Goal: Task Accomplishment & Management: Use online tool/utility

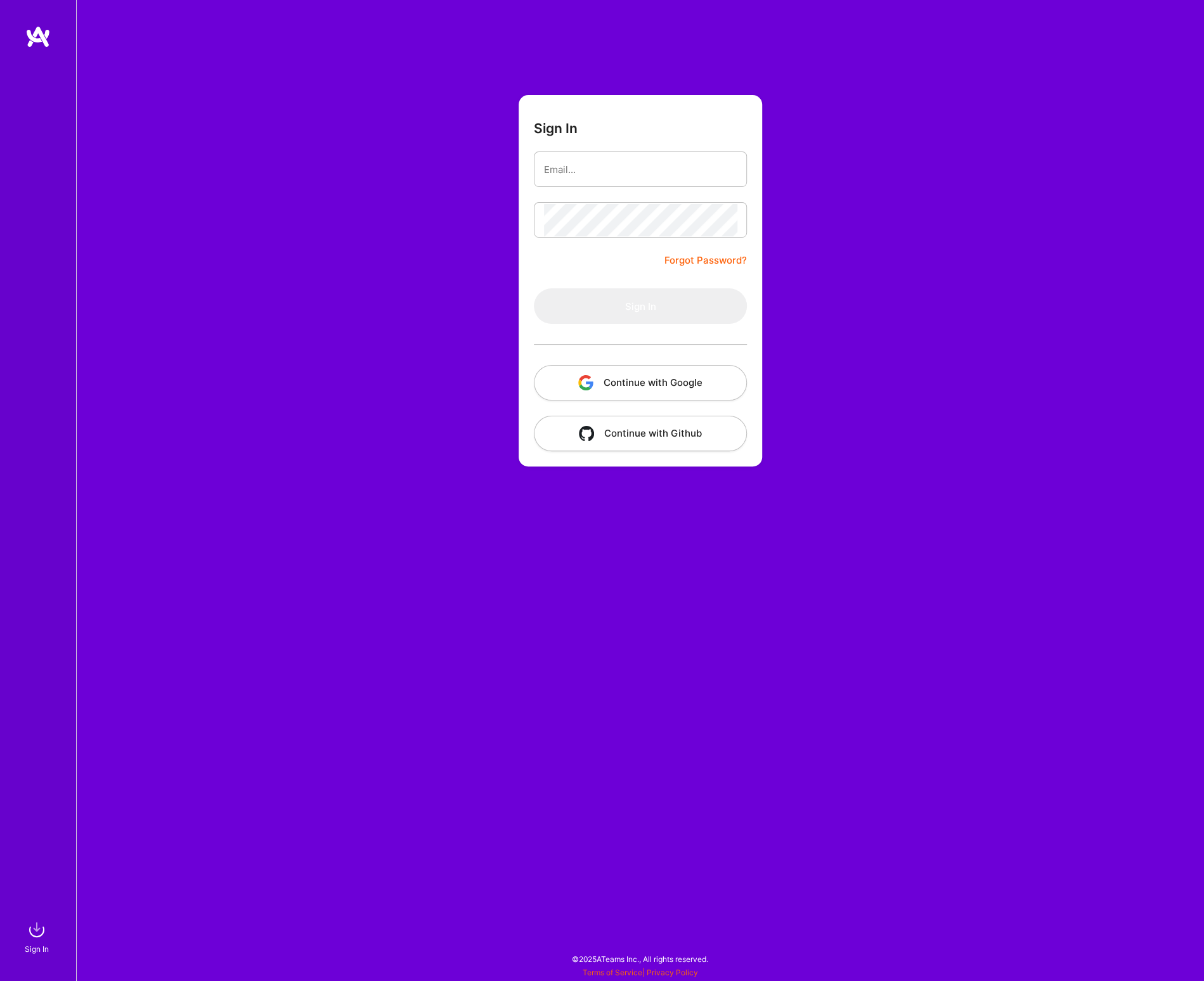
click at [665, 372] on button "Continue with Google" at bounding box center [640, 382] width 213 height 35
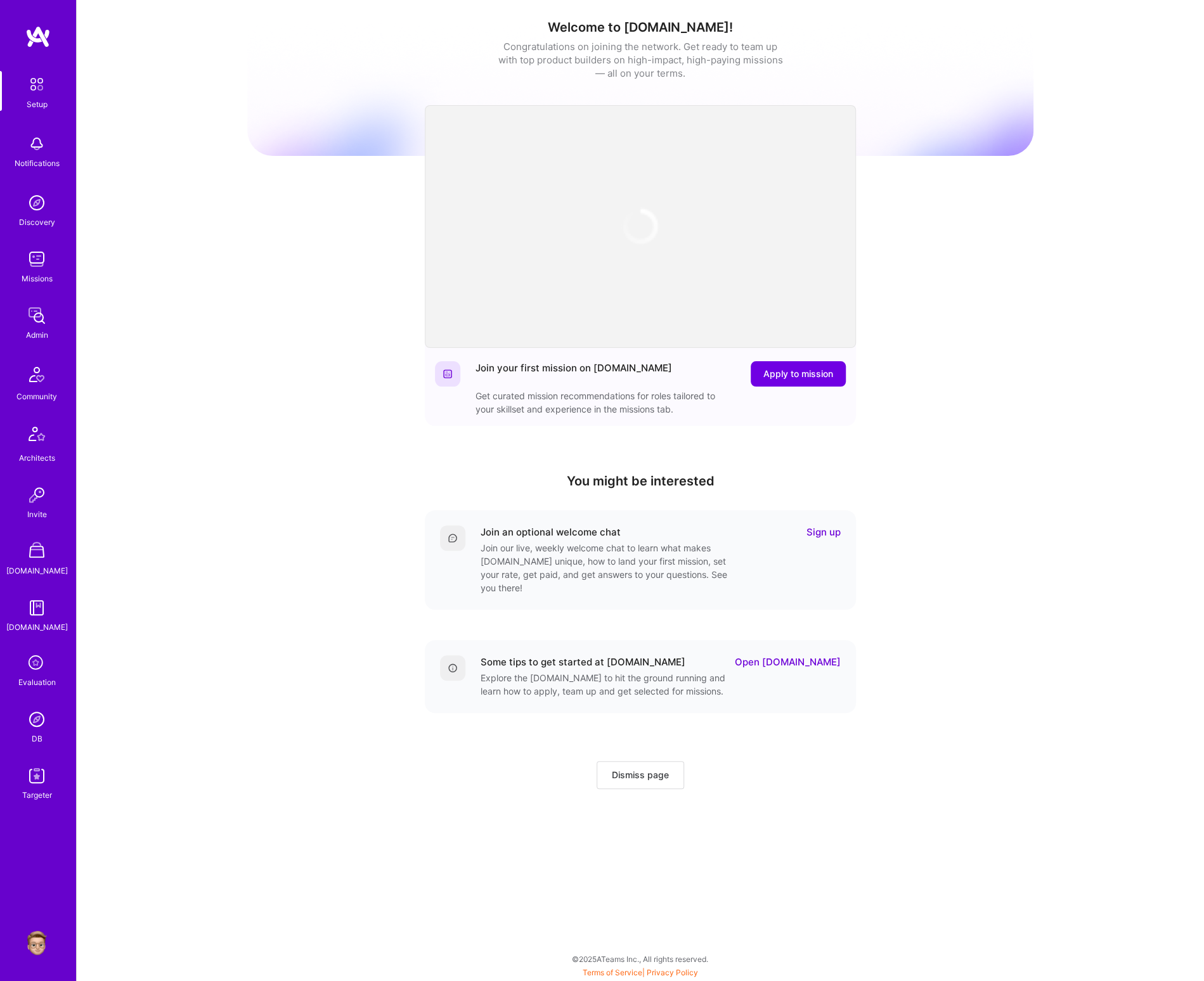
click at [42, 786] on img at bounding box center [36, 775] width 25 height 25
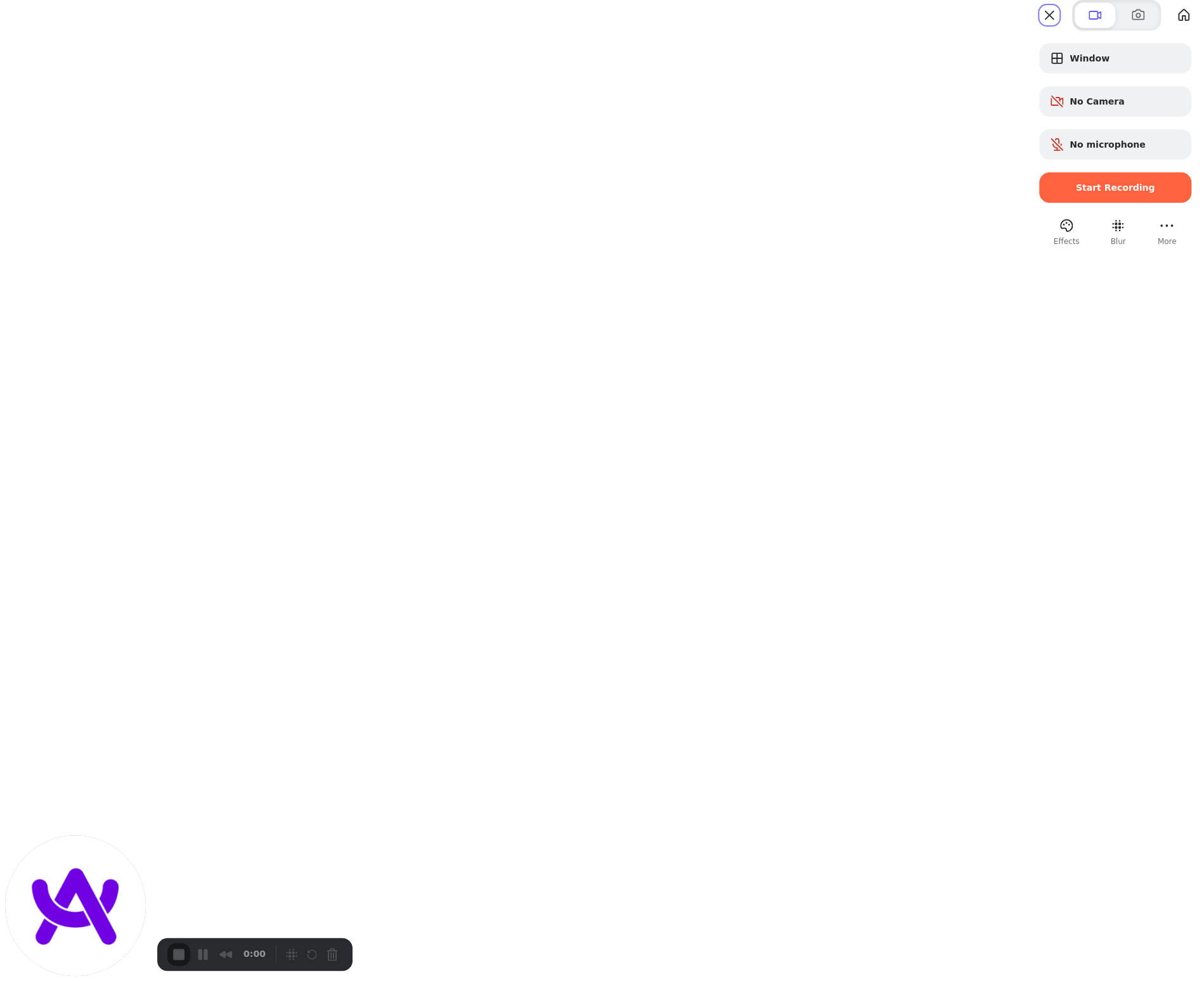
click at [1076, 193] on span "Start Recording" at bounding box center [1115, 188] width 79 height 10
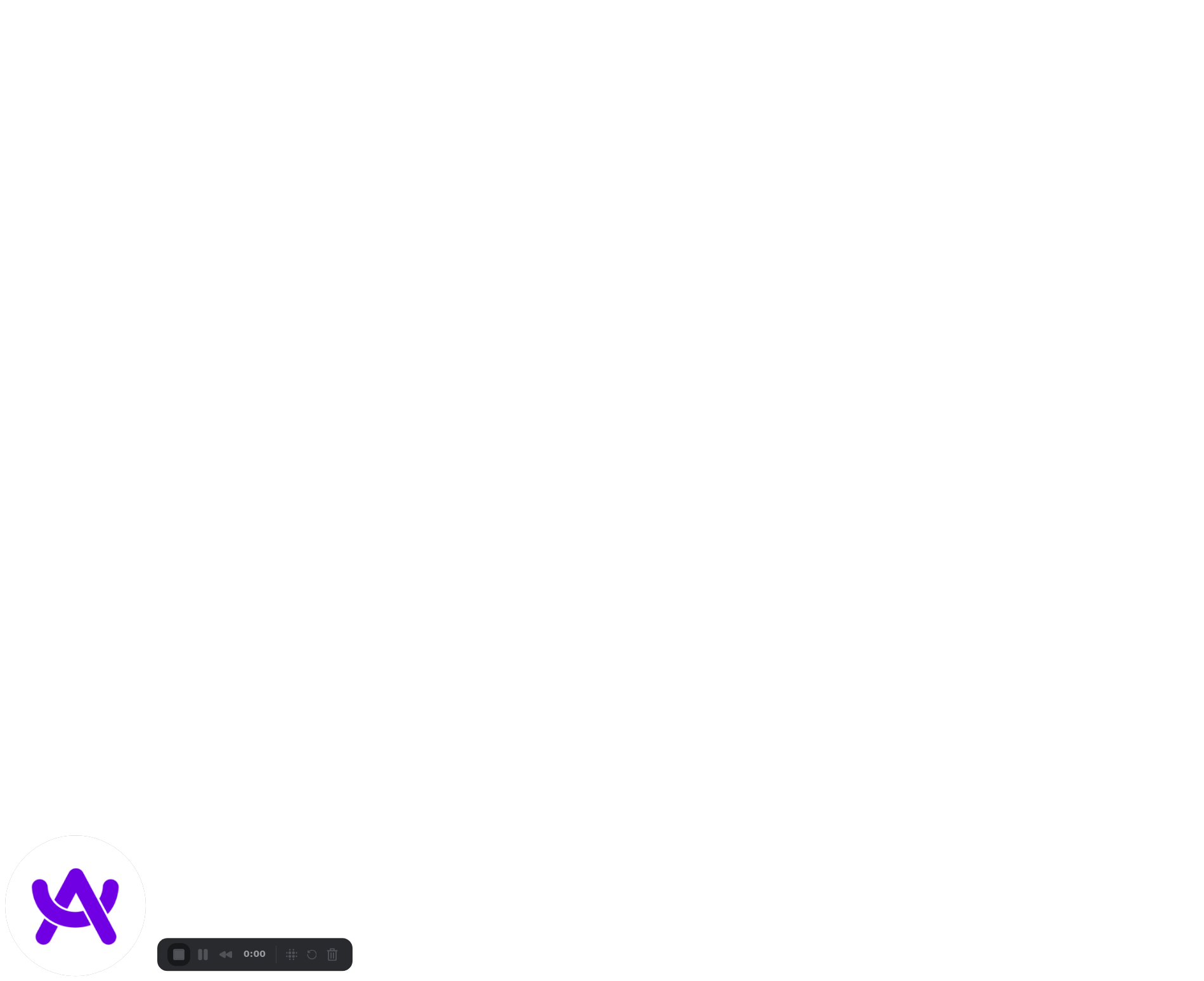
click at [593, 980] on div "Skip" at bounding box center [602, 999] width 1204 height 12
click at [180, 953] on span "End Recording" at bounding box center [179, 954] width 15 height 15
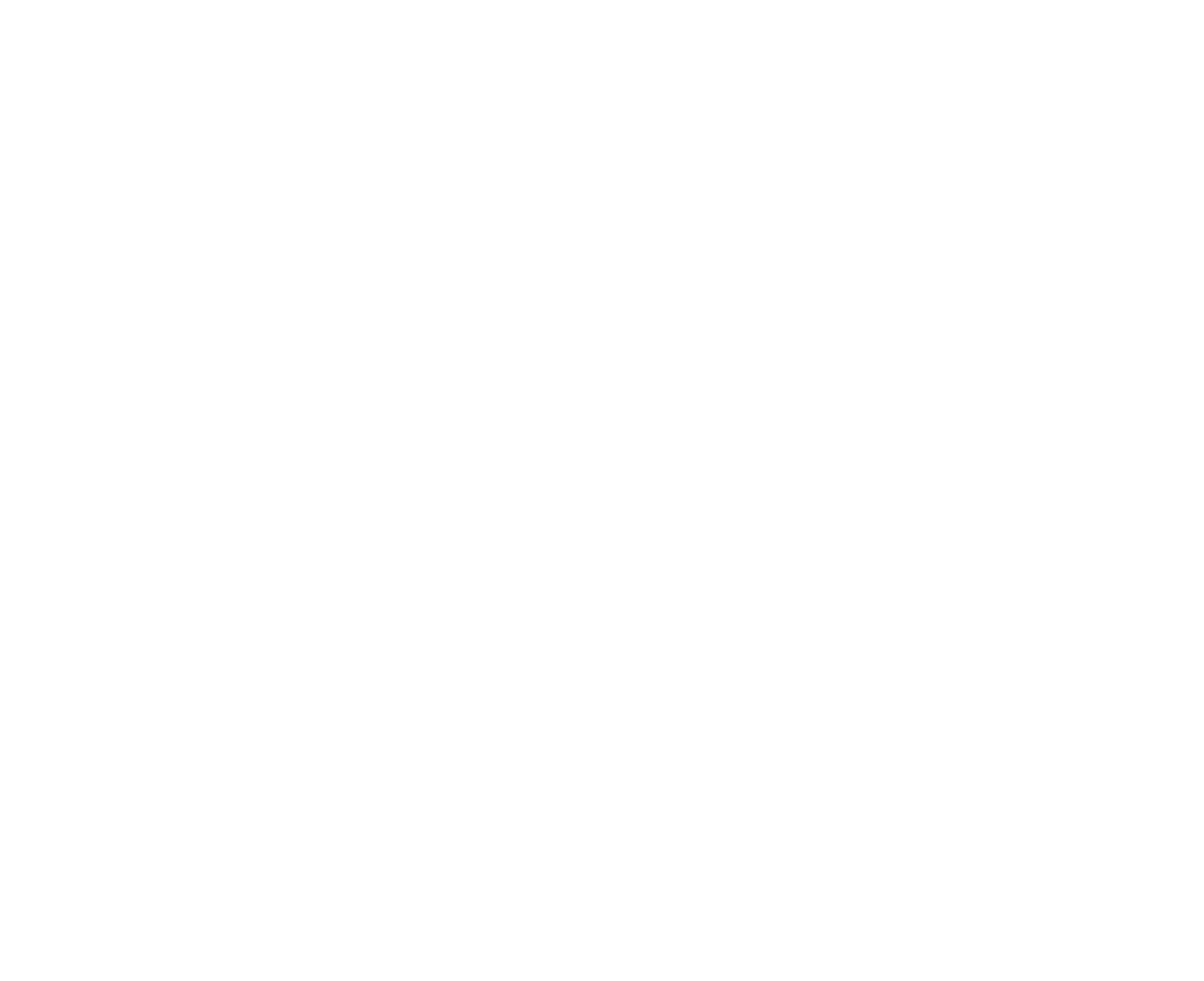
click at [924, 0] on html at bounding box center [602, 0] width 1204 height 0
click at [992, 0] on html at bounding box center [602, 0] width 1204 height 0
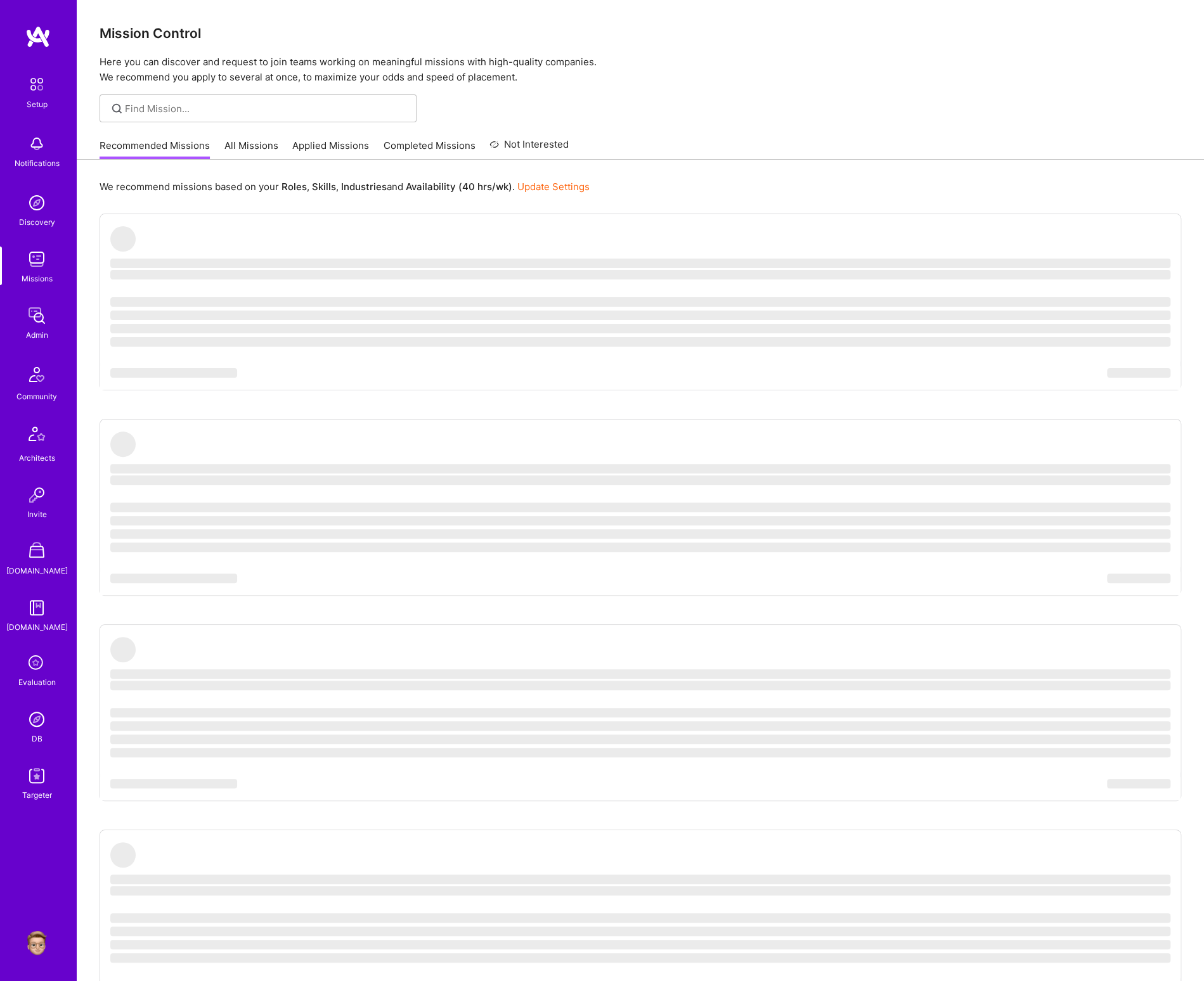
click at [36, 718] on img at bounding box center [36, 719] width 25 height 25
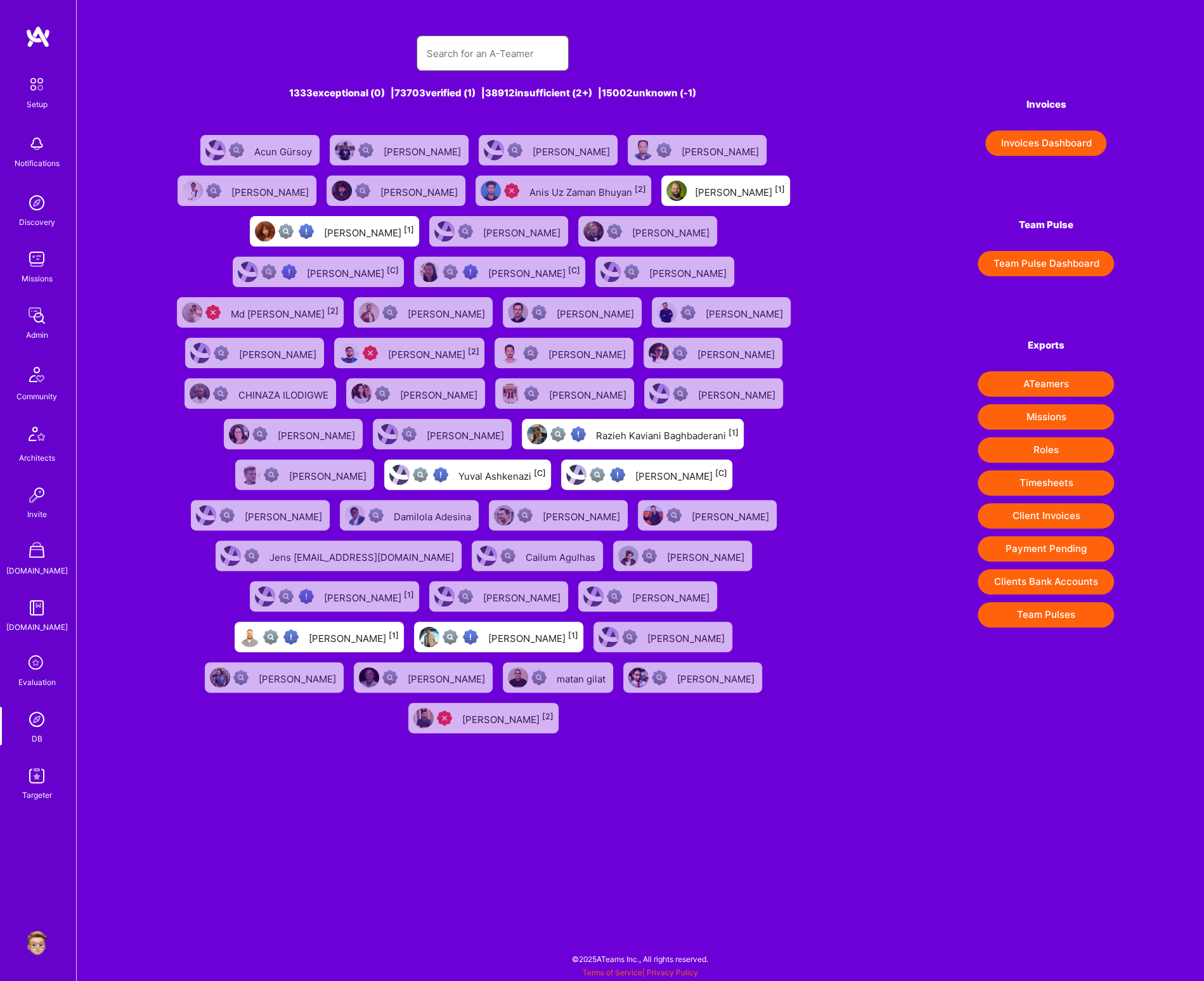
click at [483, 52] on input "text" at bounding box center [493, 53] width 132 height 33
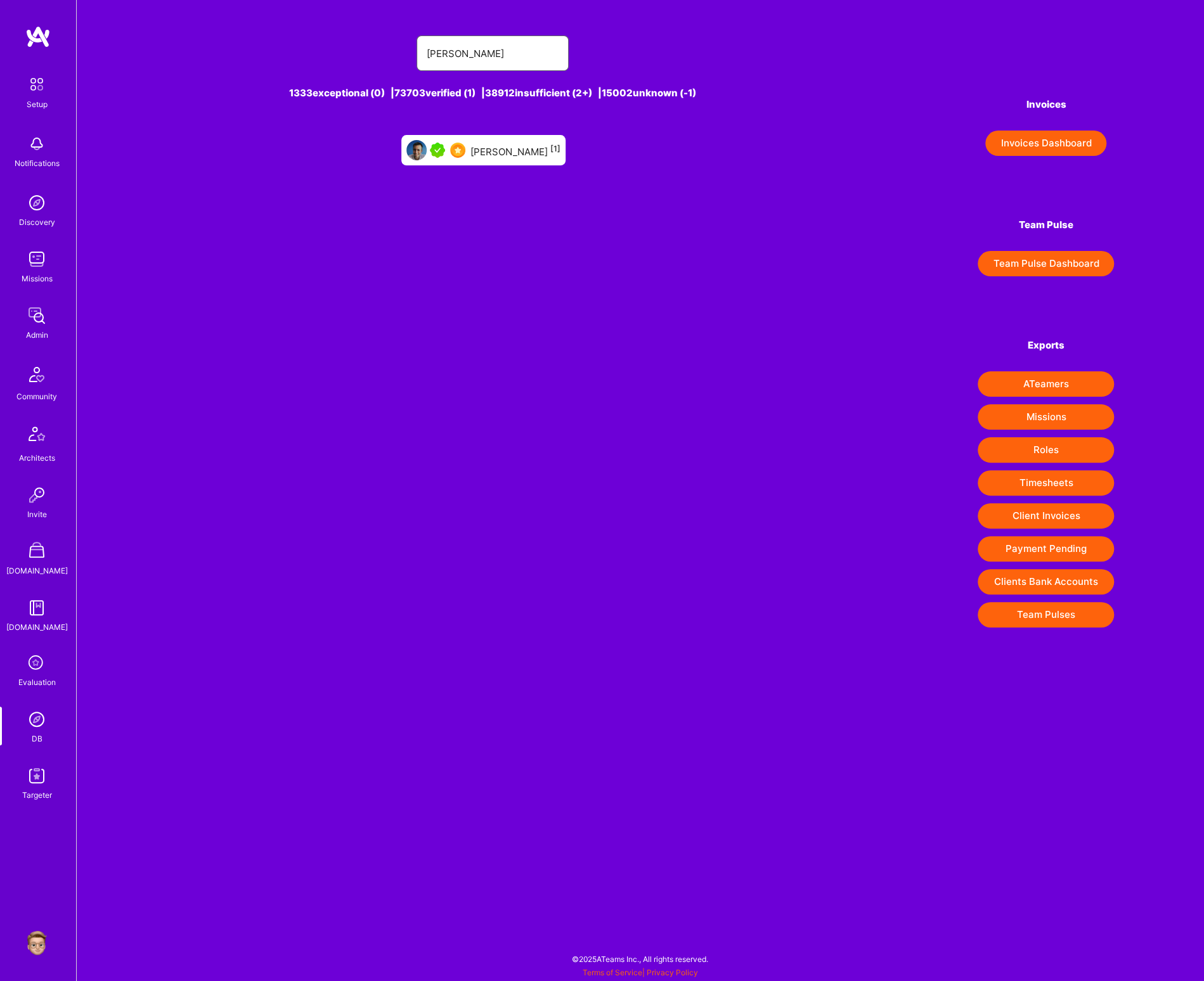
type input "[PERSON_NAME]"
click at [503, 158] on div "[PERSON_NAME] [1]" at bounding box center [483, 150] width 164 height 31
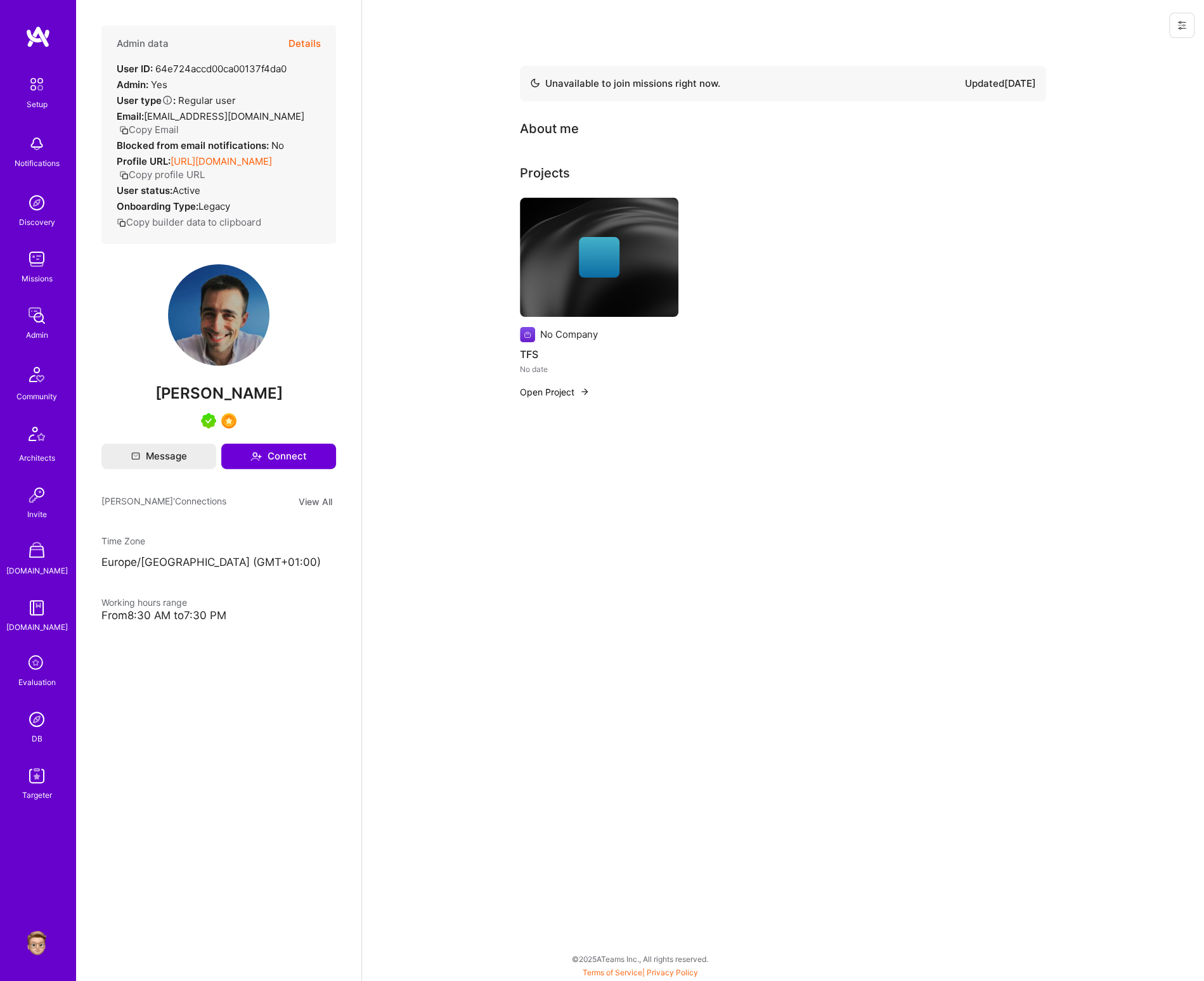
click at [1191, 23] on button at bounding box center [1181, 25] width 25 height 25
click at [1158, 53] on button "Login as [PERSON_NAME]" at bounding box center [1127, 54] width 134 height 33
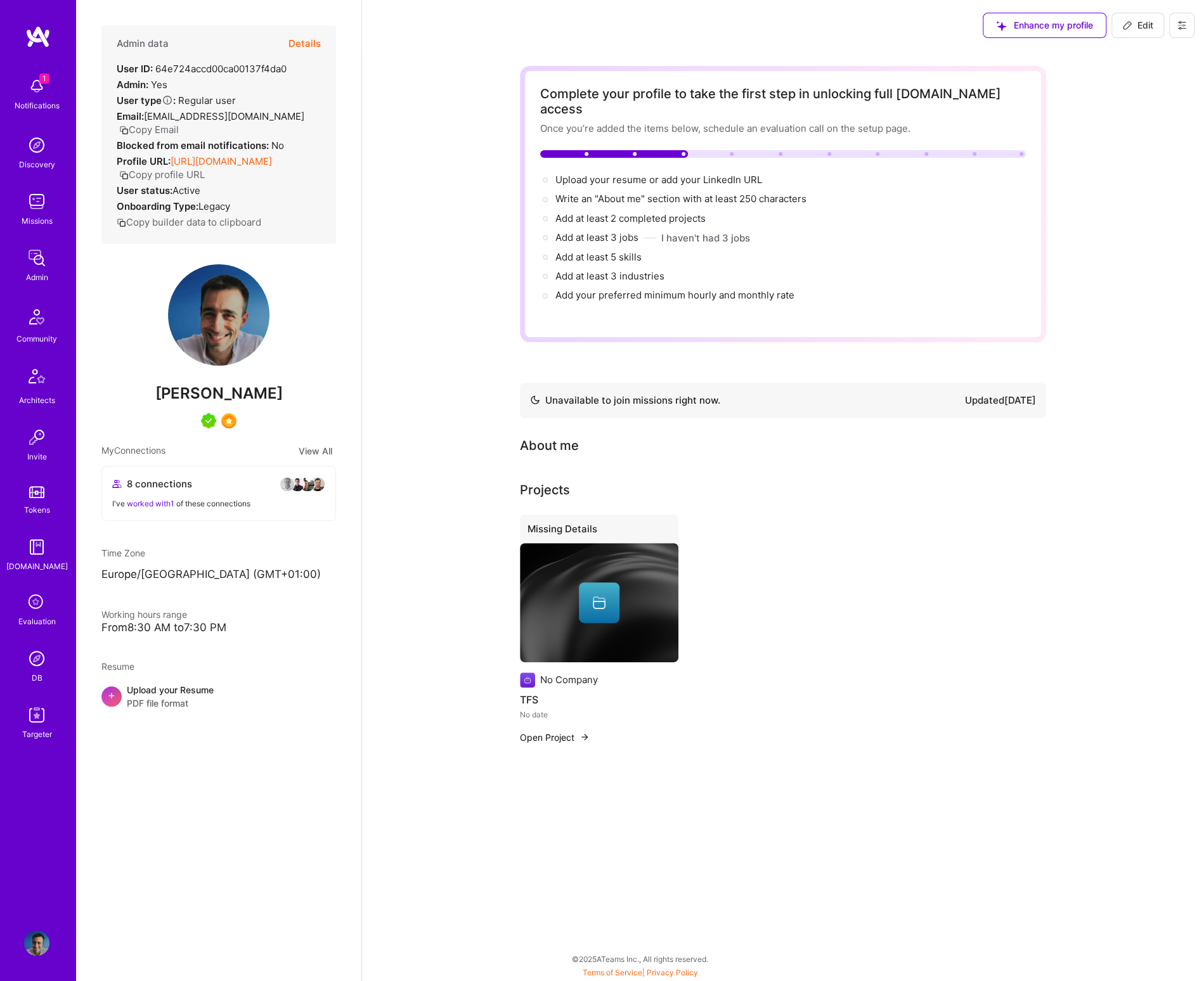
click at [43, 708] on img at bounding box center [36, 715] width 25 height 25
